Goal: Transaction & Acquisition: Purchase product/service

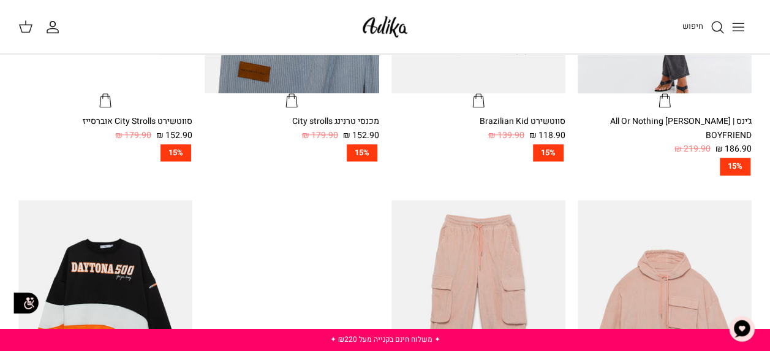
scroll to position [613, 0]
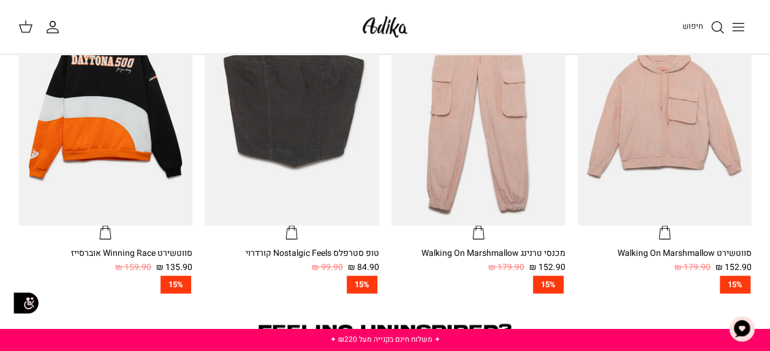
drag, startPoint x: 724, startPoint y: 27, endPoint x: 716, endPoint y: 25, distance: 8.8
click at [723, 26] on icon "חיפוש" at bounding box center [717, 27] width 15 height 15
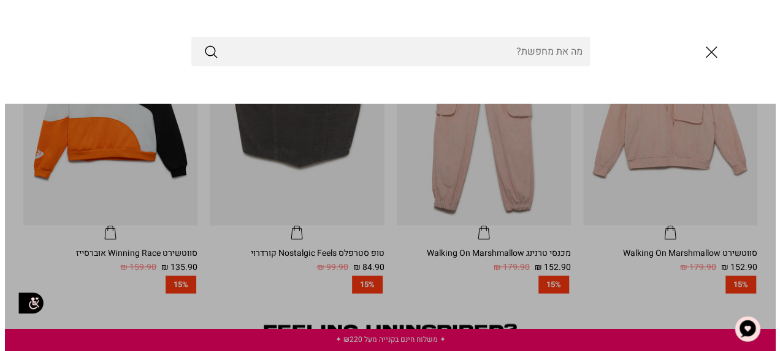
scroll to position [738, 0]
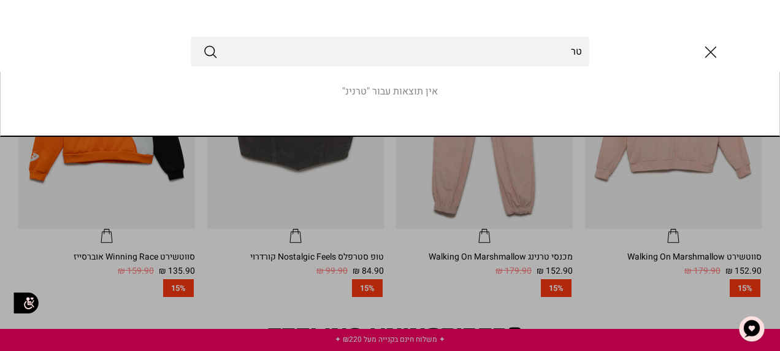
type input "ט"
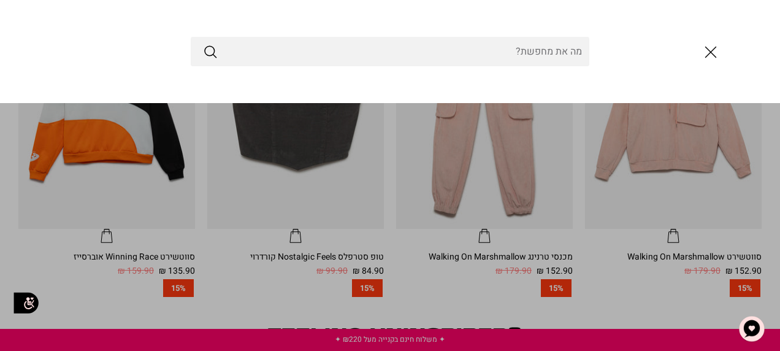
type input "מ"
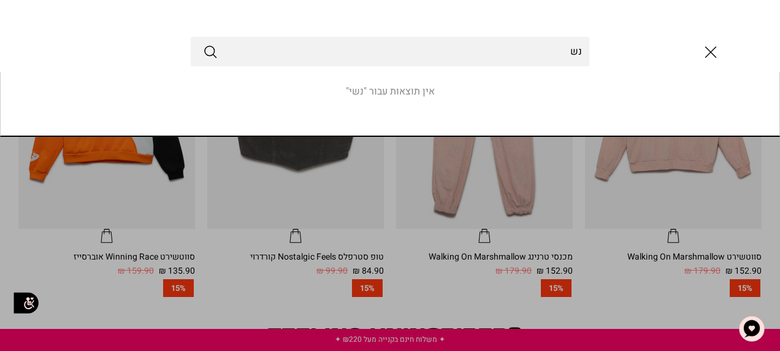
type input "נ"
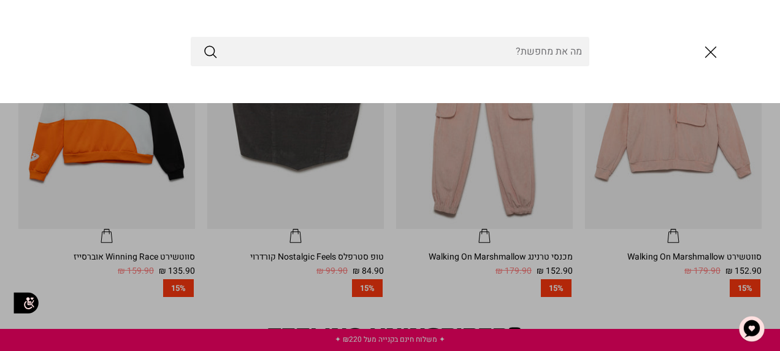
click at [710, 56] on icon "סגור" at bounding box center [710, 52] width 21 height 21
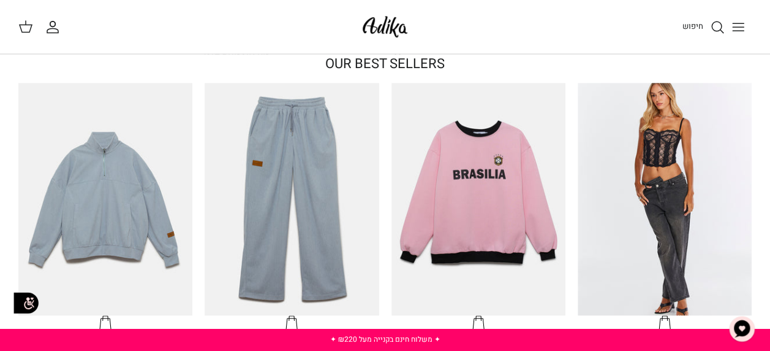
scroll to position [368, 0]
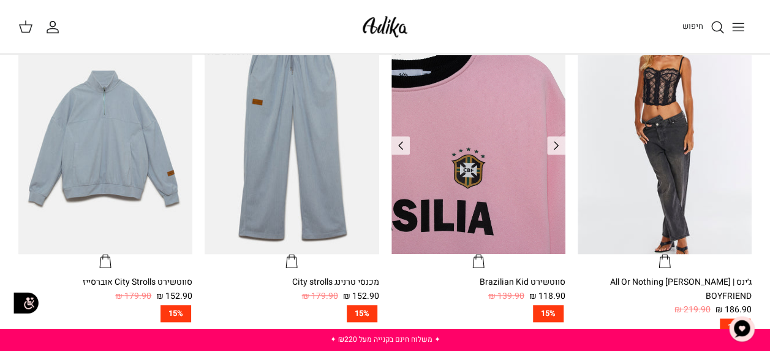
click at [442, 80] on img "סווטשירט Brazilian Kid" at bounding box center [479, 137] width 174 height 232
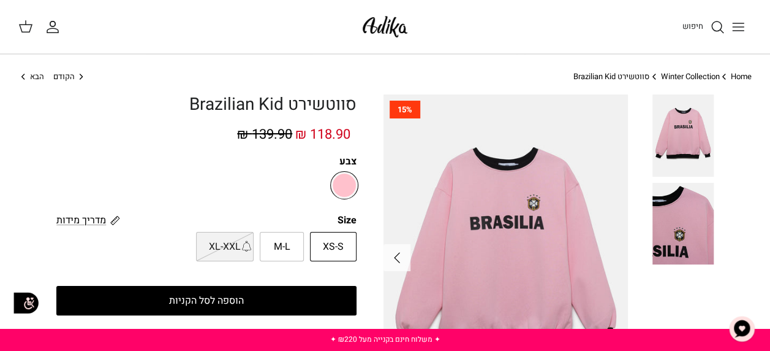
click at [85, 74] on icon "Left" at bounding box center [82, 77] width 10 height 10
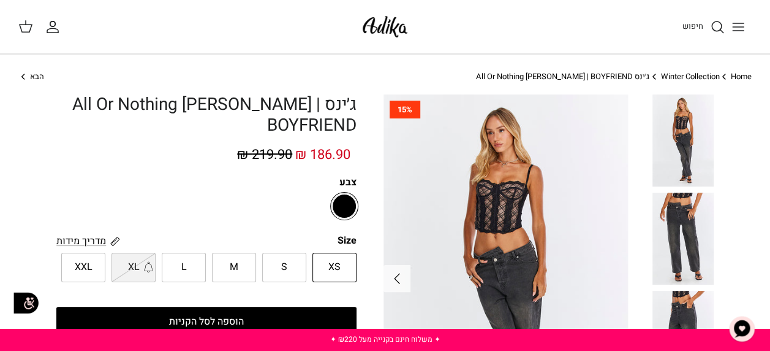
click at [17, 75] on div "Home Right Winter Collection Right ג׳ינס All Or Nothing קריס-קרוס | BOYFRIEND ה…" at bounding box center [385, 83] width 770 height 24
click at [20, 75] on icon "Right" at bounding box center [23, 77] width 10 height 10
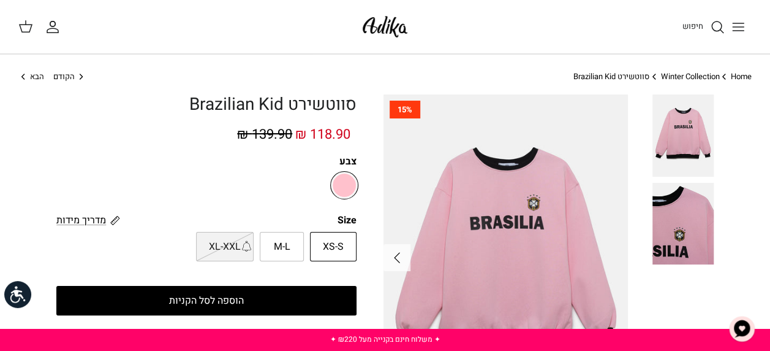
click at [20, 75] on icon "Right" at bounding box center [23, 77] width 10 height 10
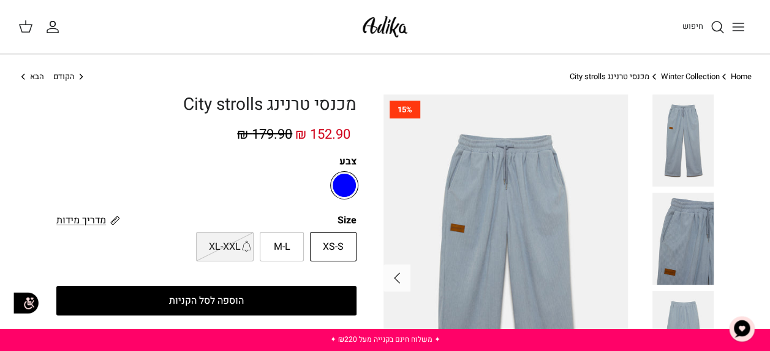
drag, startPoint x: 0, startPoint y: 0, endPoint x: 20, endPoint y: 75, distance: 77.9
click at [20, 75] on icon "Right" at bounding box center [23, 77] width 10 height 10
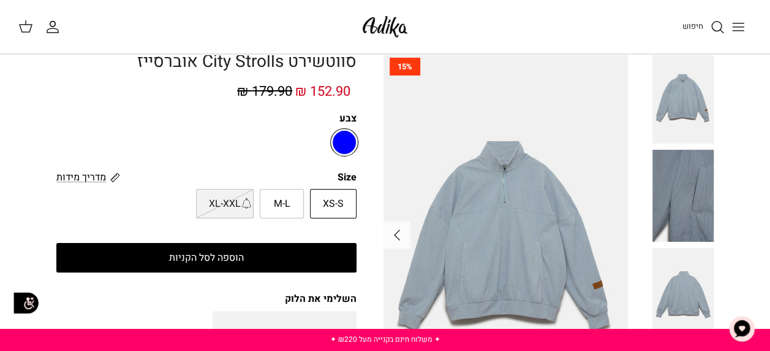
scroll to position [61, 0]
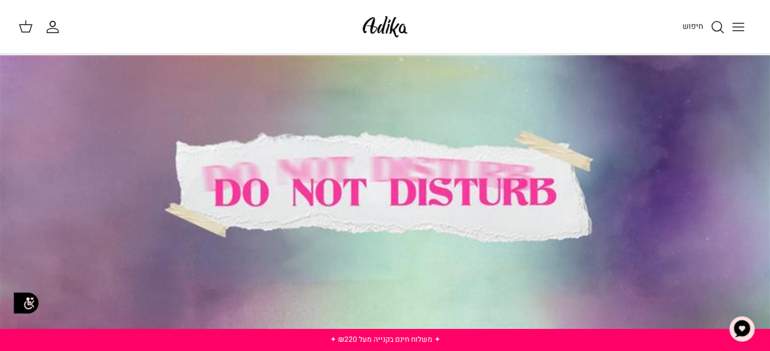
click at [483, 169] on div at bounding box center [385, 194] width 770 height 278
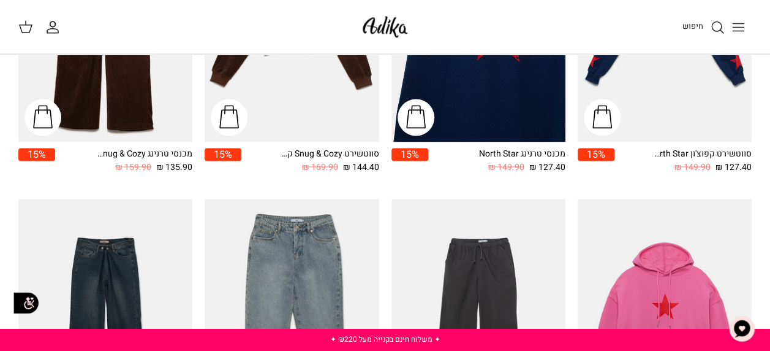
scroll to position [797, 0]
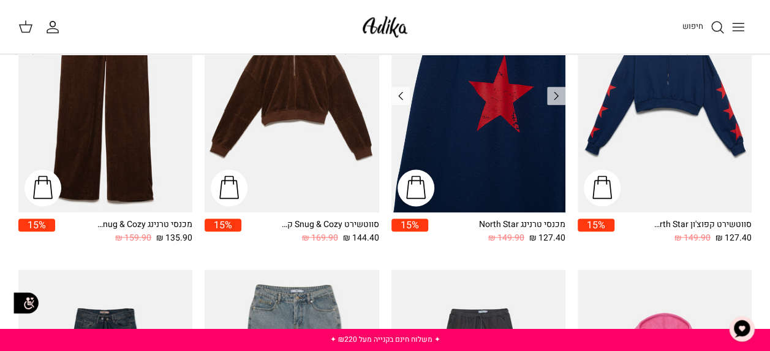
click at [496, 153] on img "מכנסי טרנינג North Star" at bounding box center [479, 96] width 174 height 232
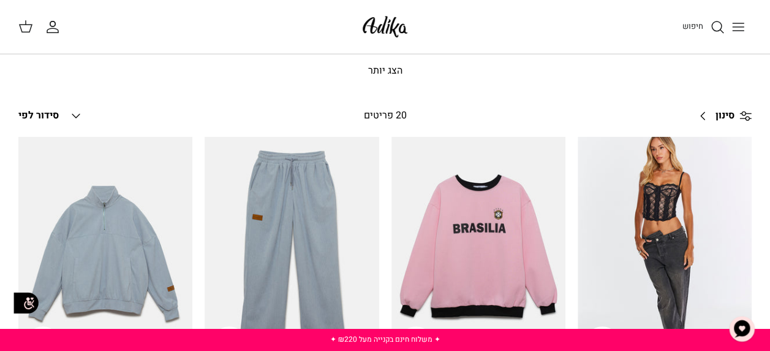
scroll to position [0, 0]
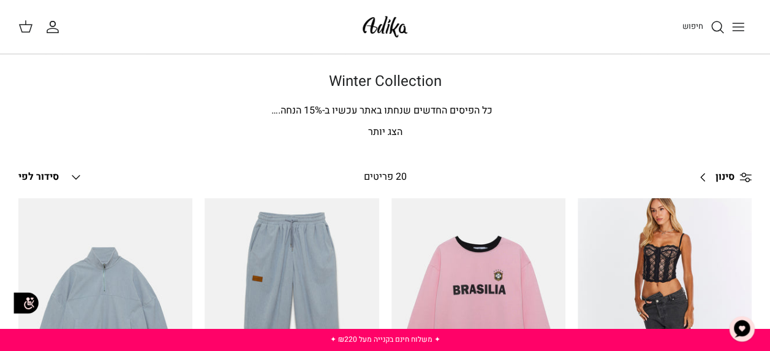
click at [384, 135] on p "הצג יותר" at bounding box center [385, 132] width 734 height 16
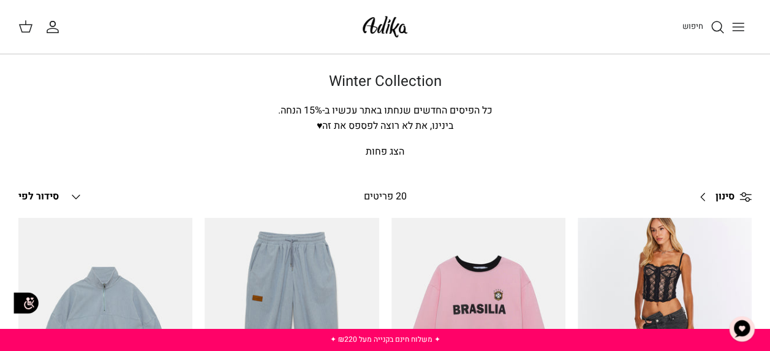
click at [392, 190] on div "20 פריטים" at bounding box center [385, 197] width 181 height 16
click at [390, 194] on div "20 פריטים" at bounding box center [385, 197] width 181 height 16
click at [78, 193] on icon "Down" at bounding box center [76, 196] width 15 height 15
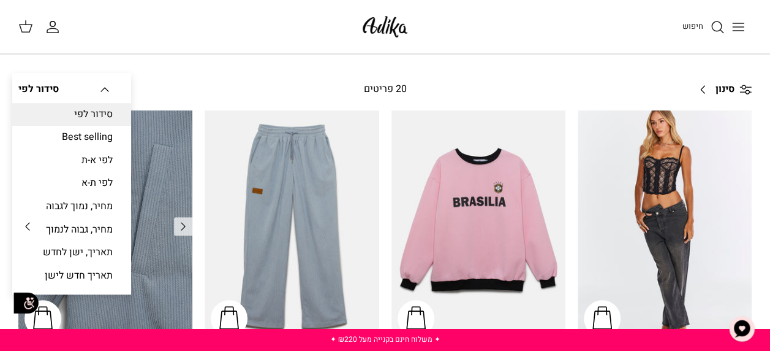
scroll to position [123, 0]
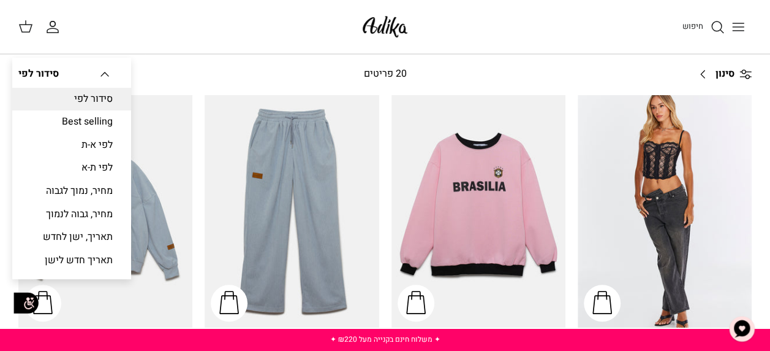
click at [705, 74] on link "סינון Right" at bounding box center [721, 73] width 61 height 29
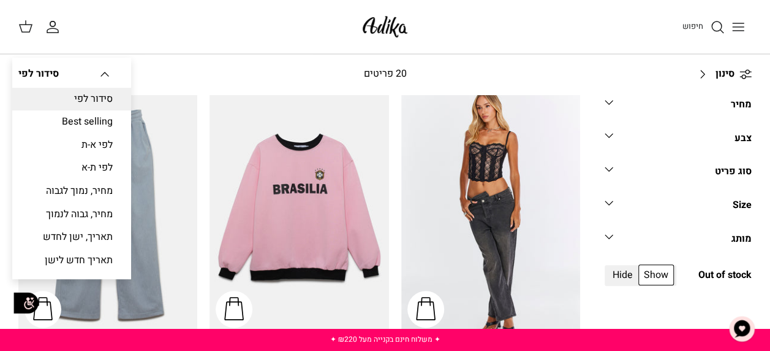
click at [726, 169] on div "סוג פריט" at bounding box center [733, 172] width 37 height 16
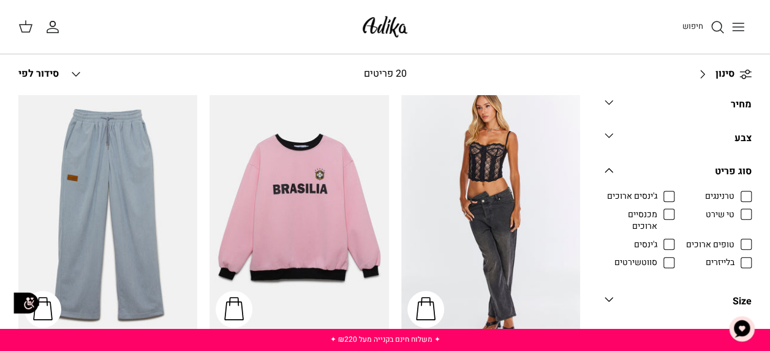
click at [658, 209] on span "מכנסיים ארוכים" at bounding box center [631, 220] width 53 height 24
click at [659, 208] on input "מכנסיים ארוכים" at bounding box center [658, 207] width 1 height 1
checkbox input "true"
radio input "true"
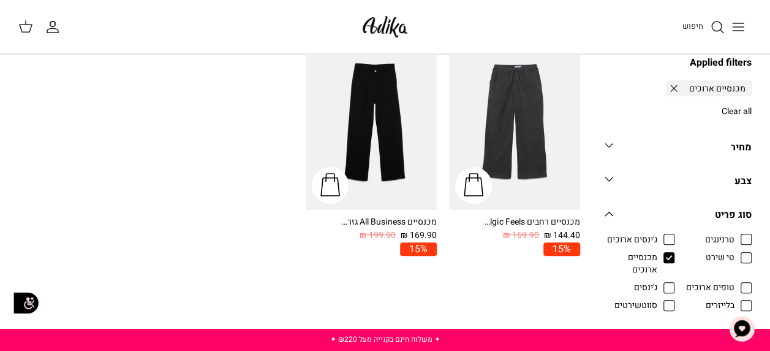
scroll to position [184, 0]
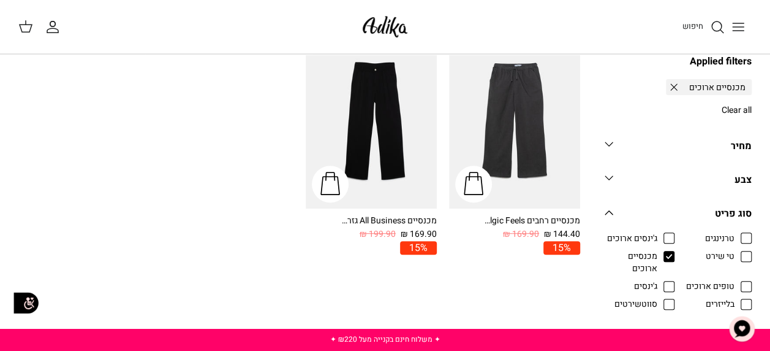
click at [658, 301] on span "סווטשירטים" at bounding box center [636, 304] width 43 height 12
click at [659, 298] on input "סווטשירטים" at bounding box center [658, 297] width 1 height 1
checkbox input "true"
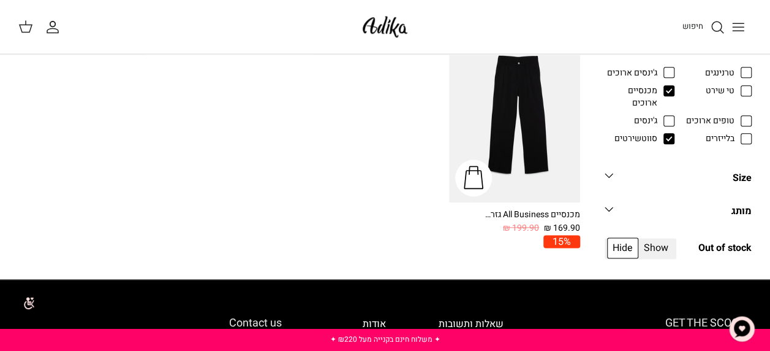
scroll to position [617, 0]
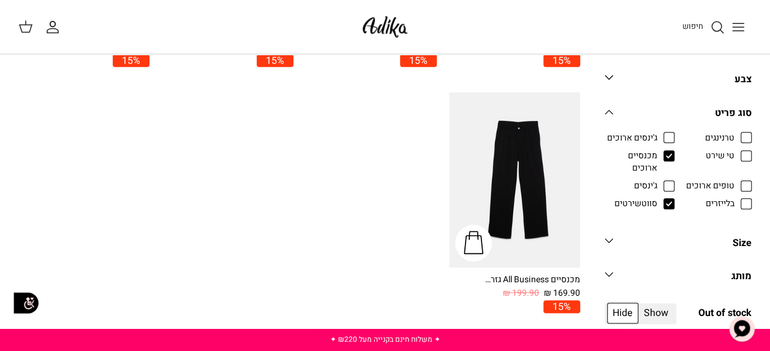
click at [735, 132] on span "טרנינגים" at bounding box center [719, 137] width 29 height 12
click at [736, 132] on input "טרנינגים" at bounding box center [735, 131] width 1 height 1
checkbox input "true"
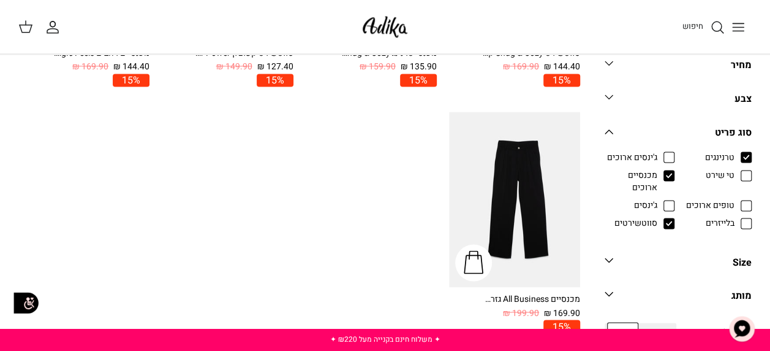
scroll to position [862, 0]
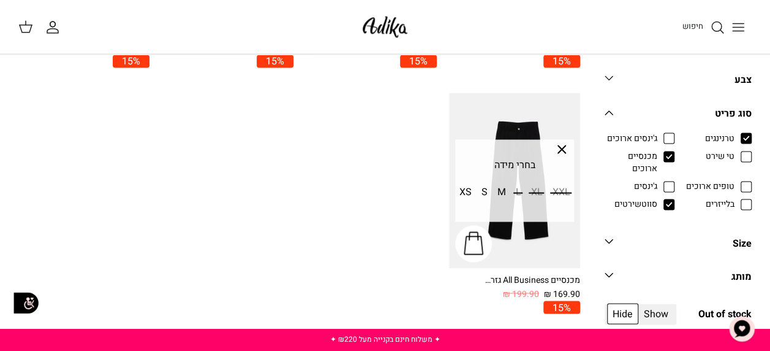
click at [658, 201] on span "סווטשירטים" at bounding box center [636, 204] width 43 height 12
click at [659, 199] on input "סווטשירטים" at bounding box center [658, 197] width 1 height 1
checkbox input "false"
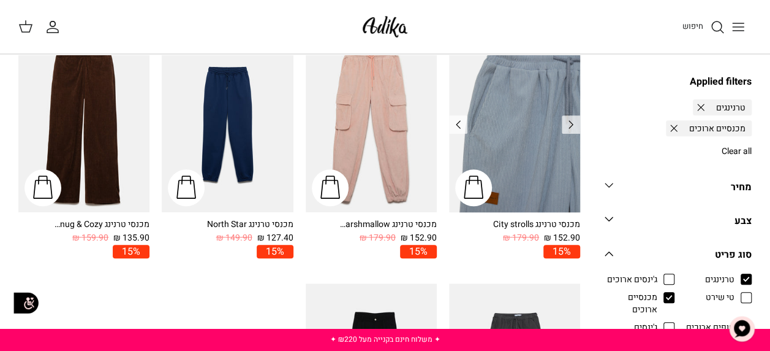
scroll to position [249, 0]
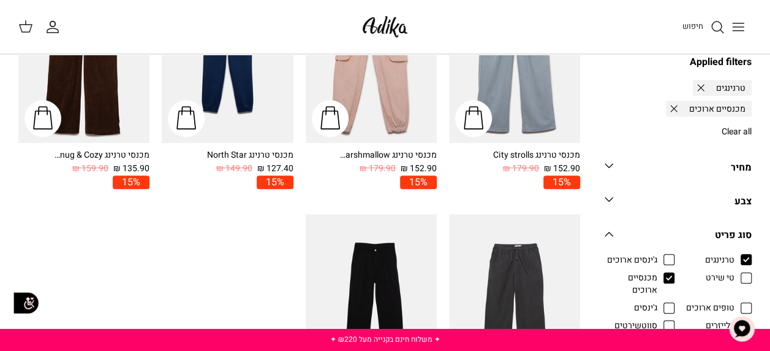
click at [658, 279] on span "מכנסיים ארוכים" at bounding box center [631, 283] width 53 height 24
click at [659, 271] on input "מכנסיים ארוכים" at bounding box center [658, 270] width 1 height 1
checkbox input "false"
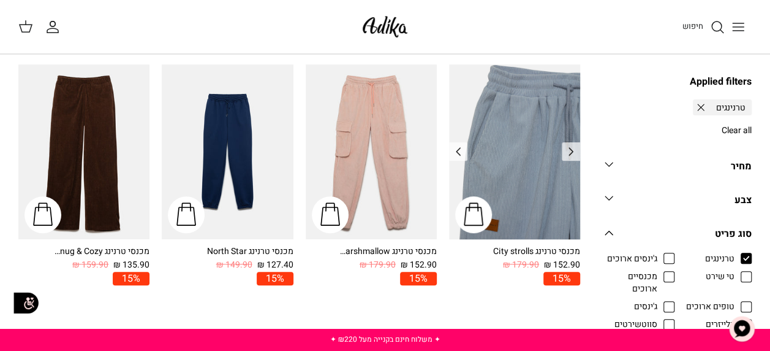
scroll to position [127, 0]
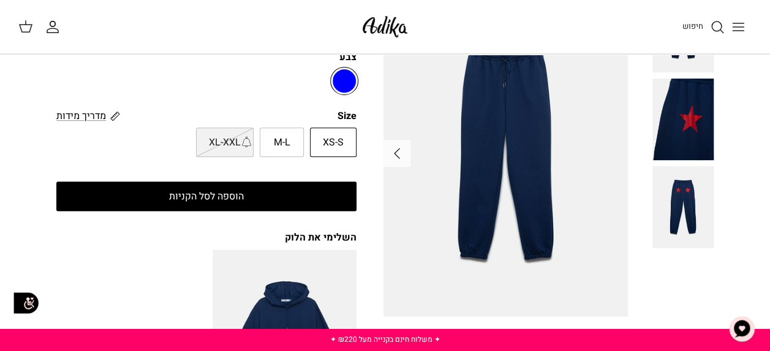
scroll to position [123, 0]
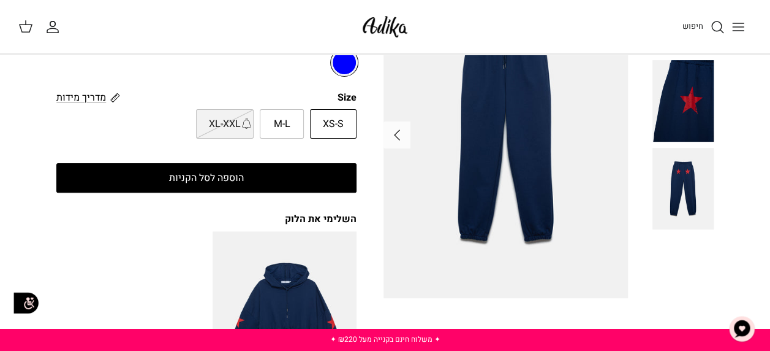
click at [688, 208] on img at bounding box center [683, 189] width 61 height 82
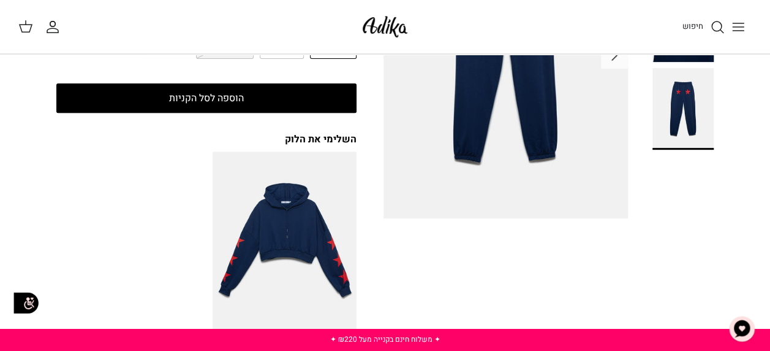
scroll to position [184, 0]
